Goal: Task Accomplishment & Management: Use online tool/utility

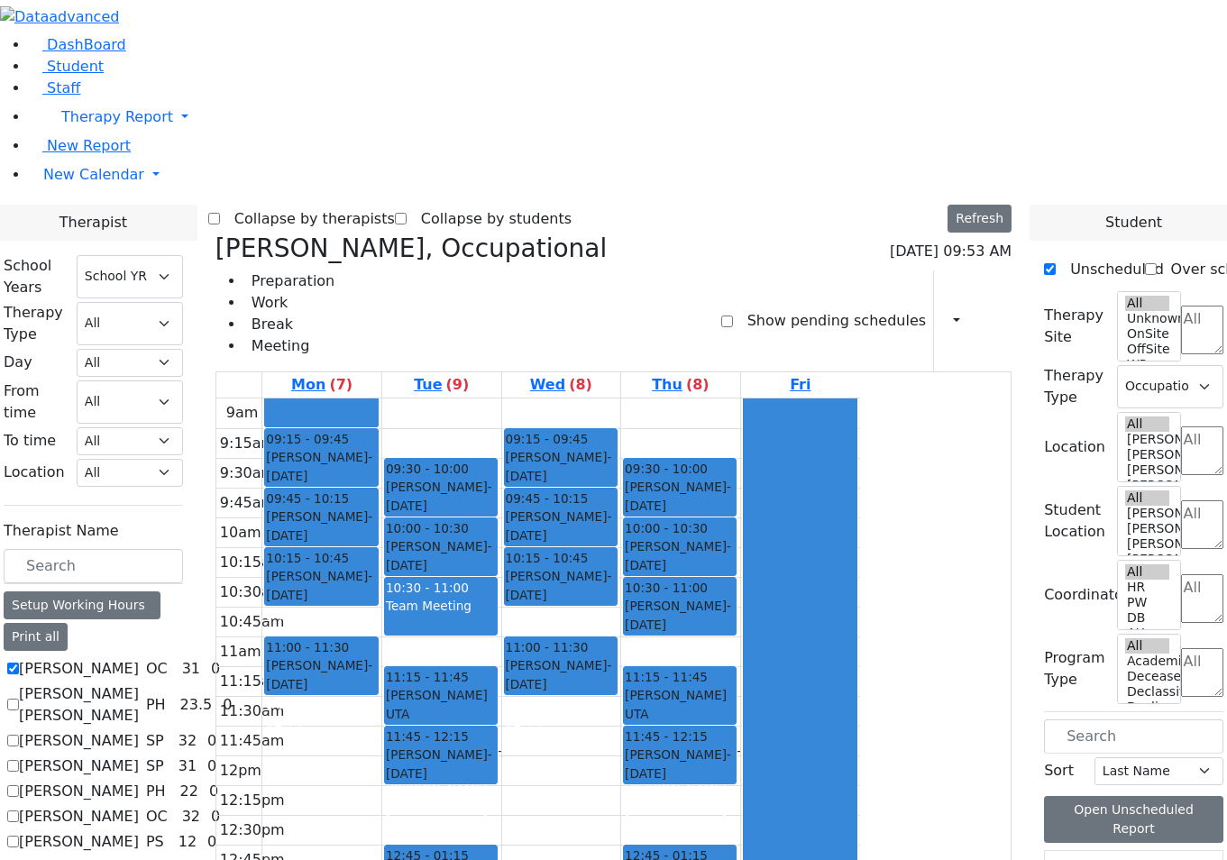
select select "212"
select select "1"
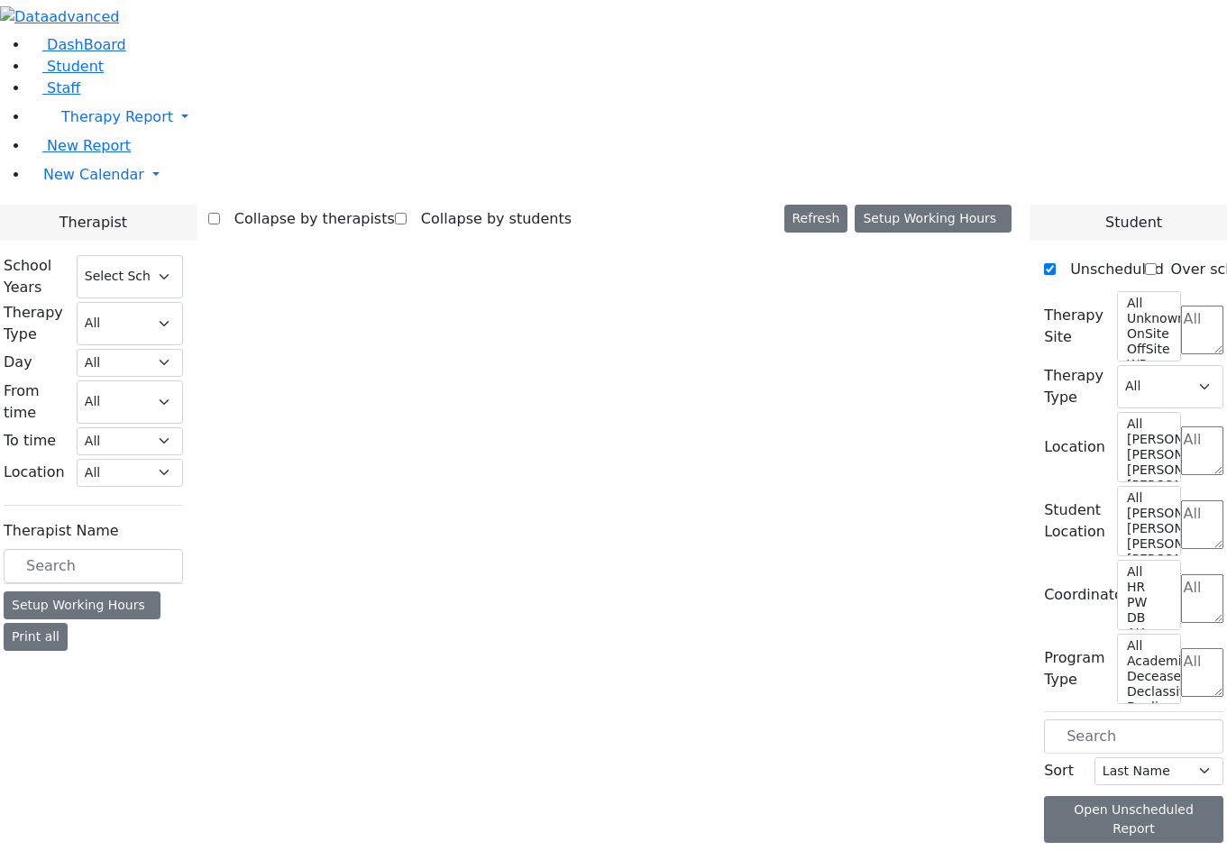
select select "212"
select select "1"
select select "212"
select select "1"
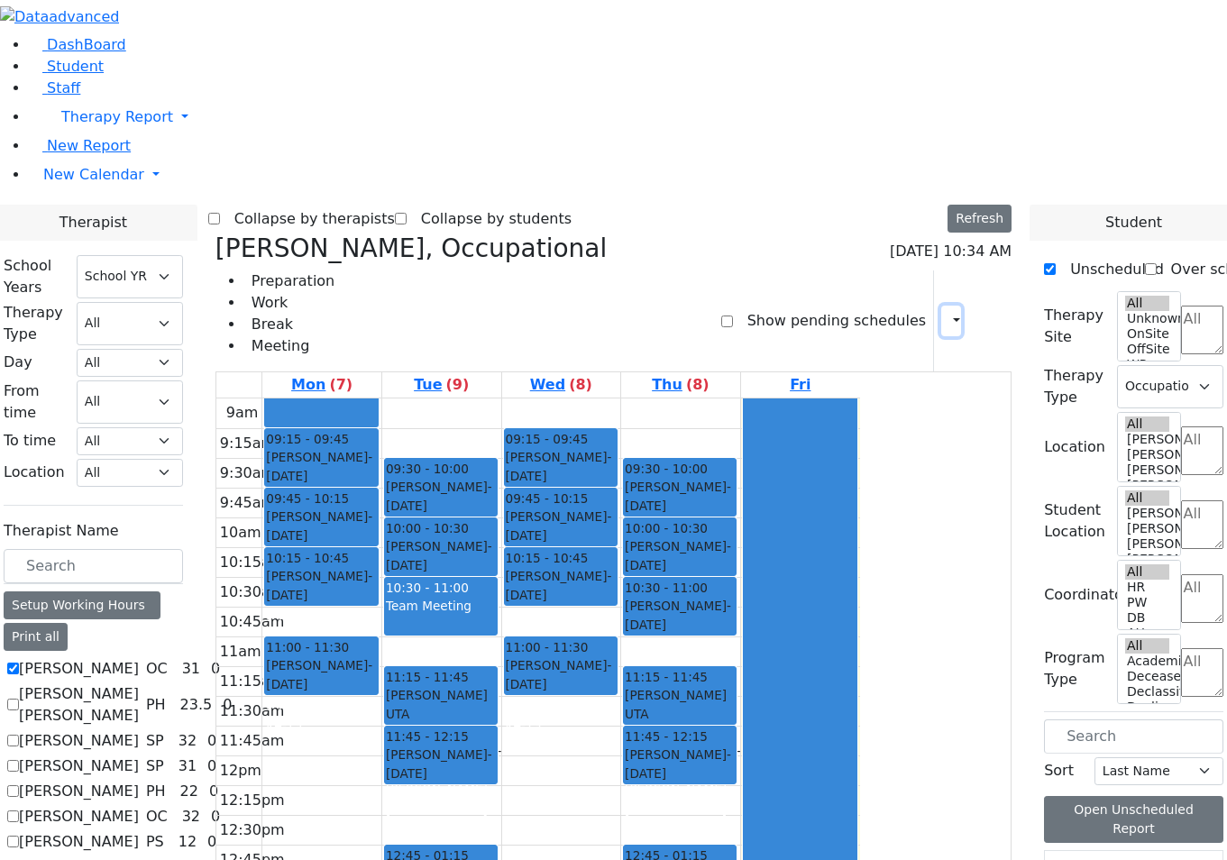
click at [946, 306] on button "button" at bounding box center [951, 321] width 20 height 31
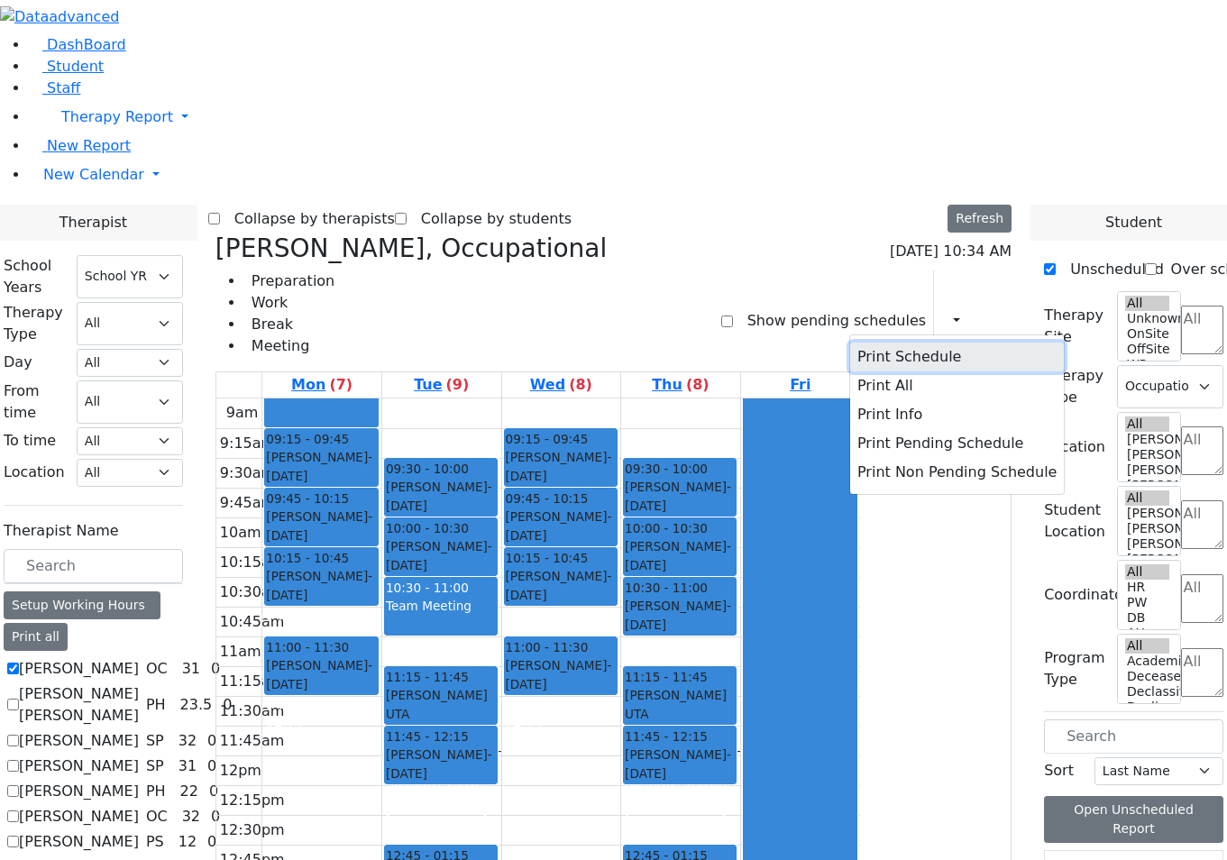
click at [905, 343] on button "Print Schedule" at bounding box center [957, 357] width 214 height 29
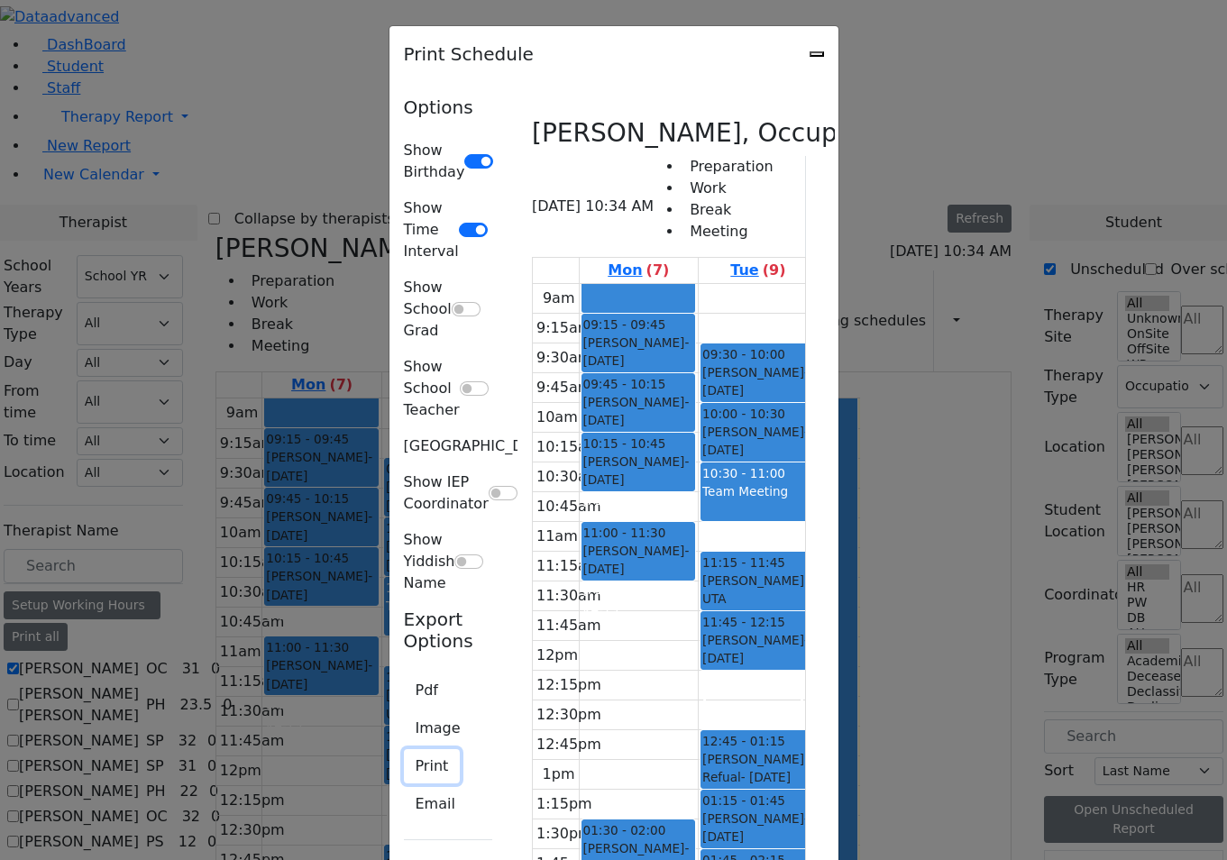
click at [404, 749] on button "Print" at bounding box center [432, 766] width 57 height 34
